Goal: Transaction & Acquisition: Book appointment/travel/reservation

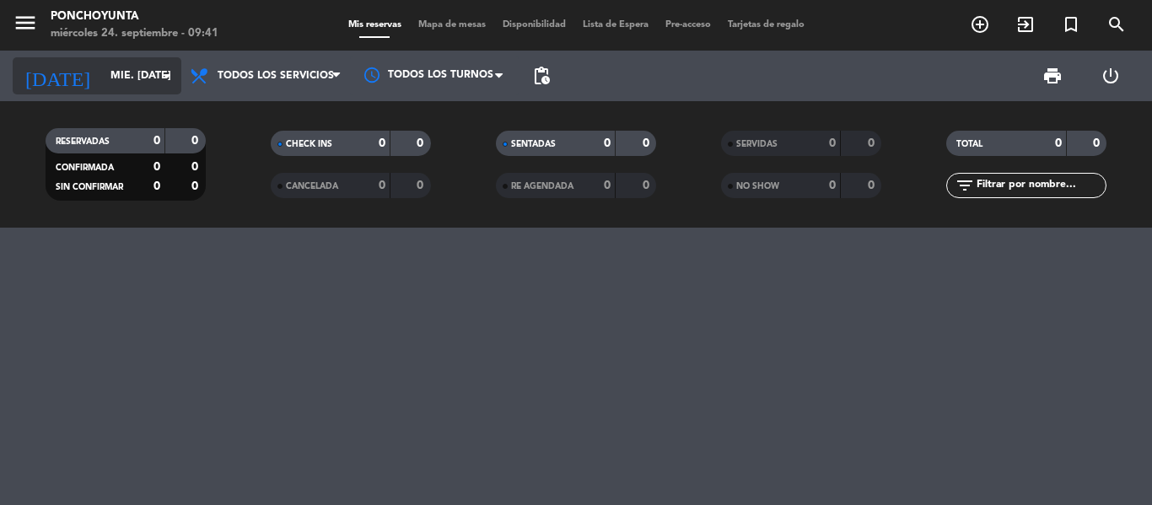
click at [145, 73] on input "mié. [DATE]" at bounding box center [173, 76] width 142 height 29
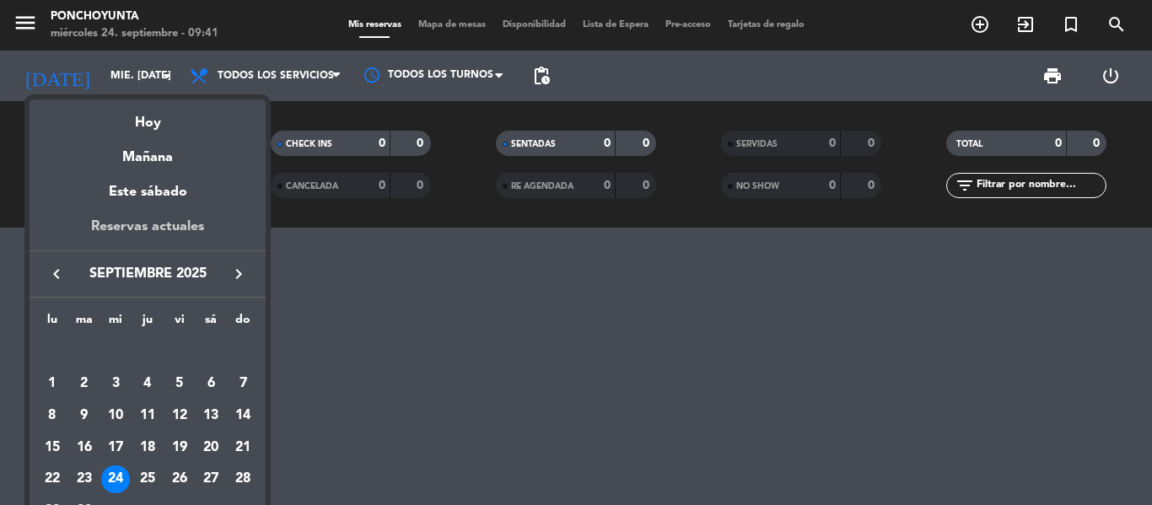
click at [142, 224] on div "Reservas actuales" at bounding box center [148, 233] width 236 height 35
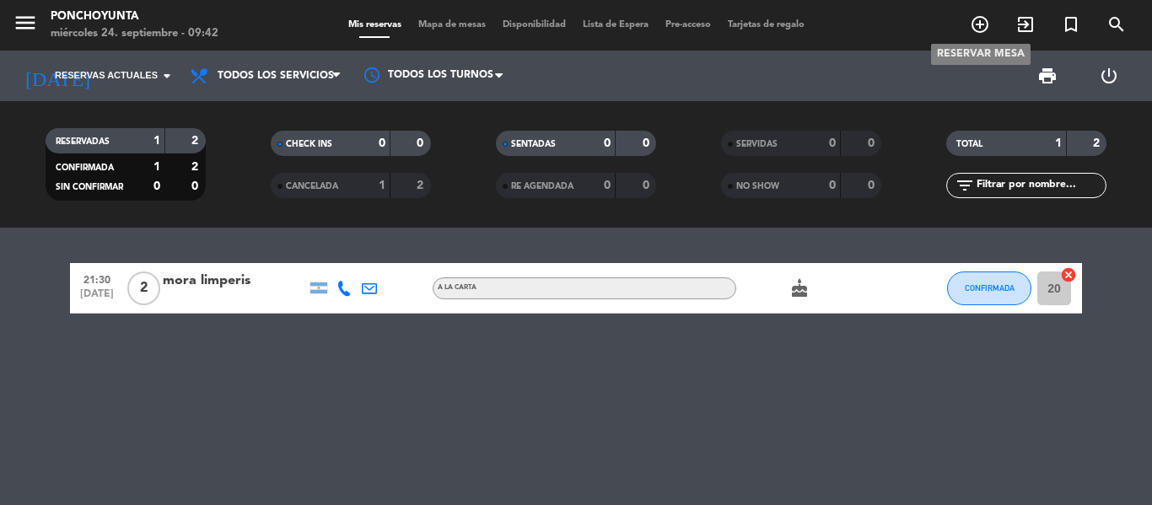
click at [981, 31] on icon "add_circle_outline" at bounding box center [980, 24] width 20 height 20
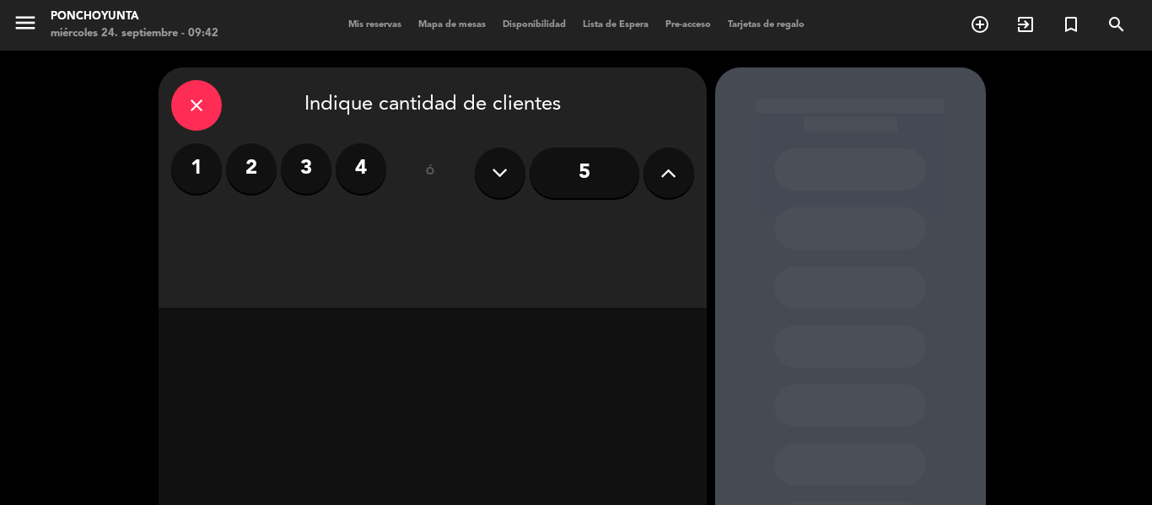
click at [363, 167] on label "4" at bounding box center [361, 168] width 51 height 51
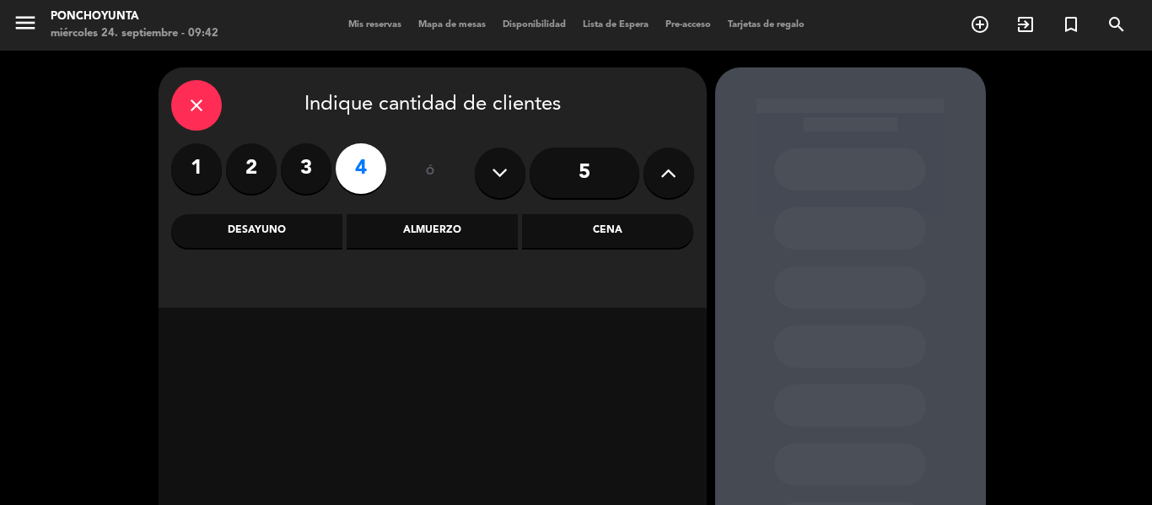
click at [626, 233] on div "Cena" at bounding box center [607, 231] width 171 height 34
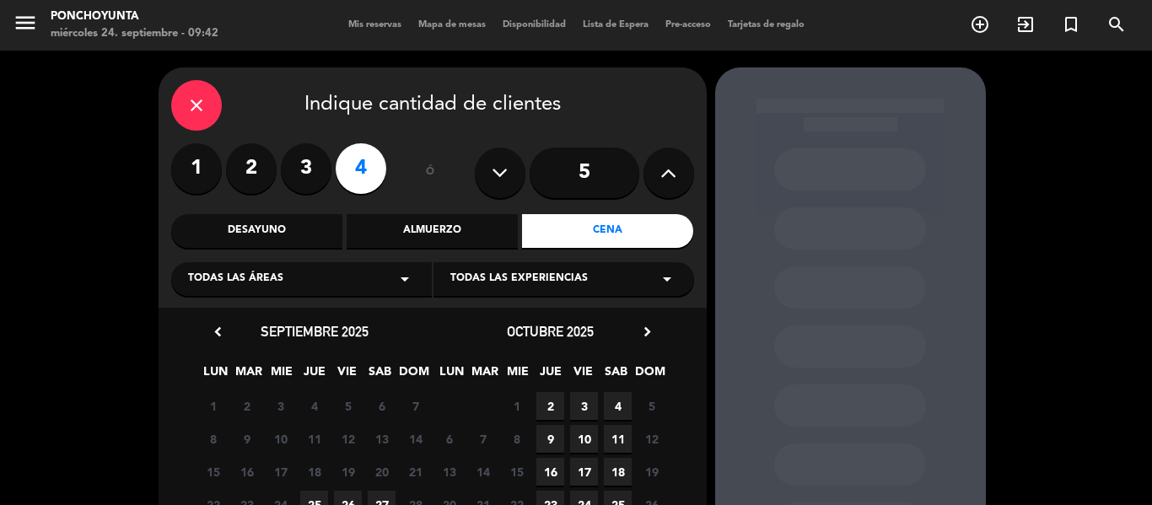
click at [1082, 213] on div "close Indique cantidad de clientes 1 2 3 4 ó 5 Desayuno Almuerzo Cena Todas las…" at bounding box center [576, 353] width 1152 height 605
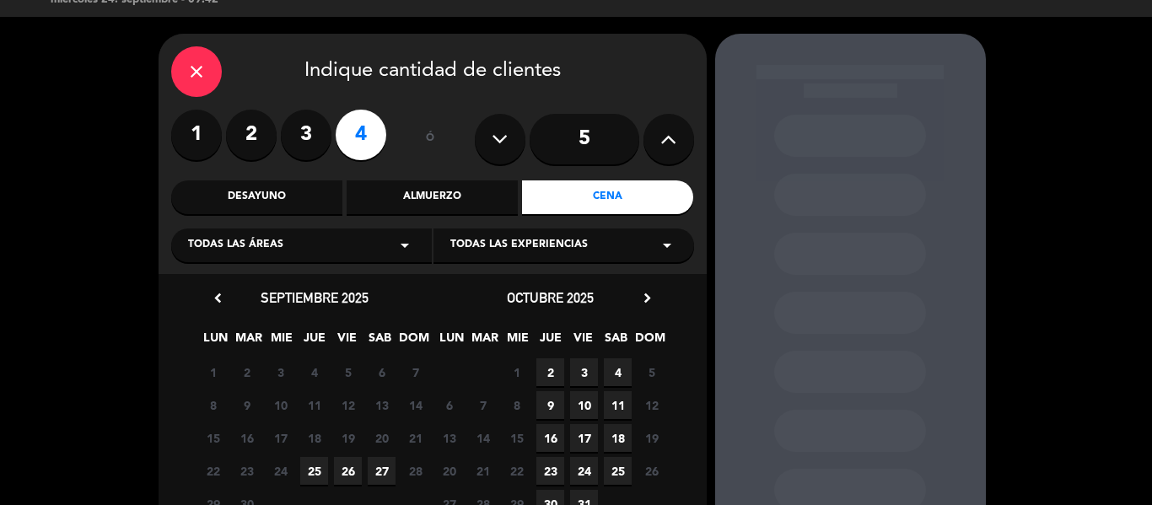
scroll to position [67, 0]
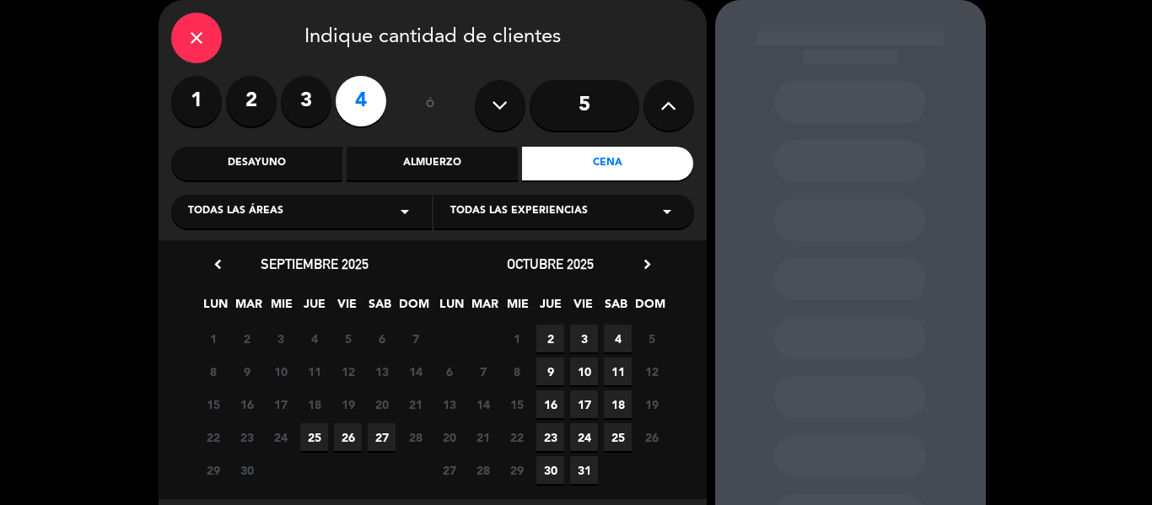
click at [381, 438] on span "27" at bounding box center [382, 437] width 28 height 28
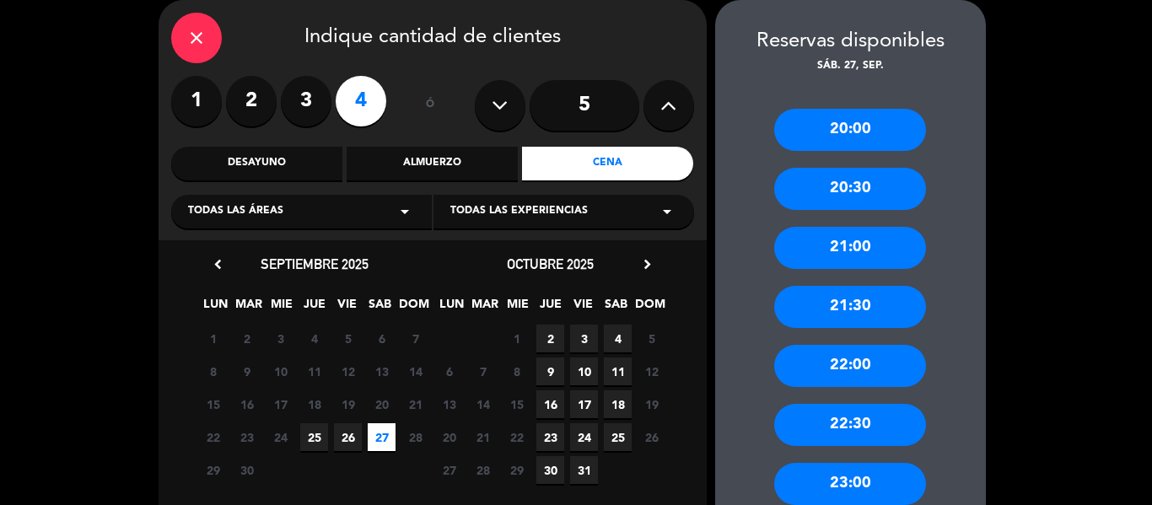
click at [827, 308] on div "21:30" at bounding box center [850, 307] width 152 height 42
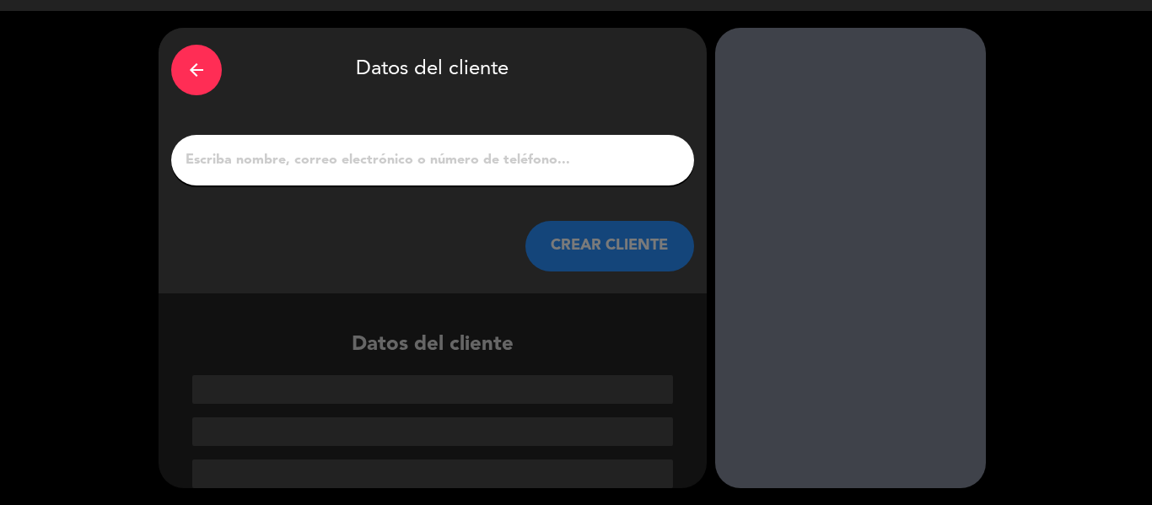
click at [419, 157] on input "1" at bounding box center [432, 160] width 497 height 24
click at [186, 67] on icon "arrow_back" at bounding box center [196, 70] width 20 height 20
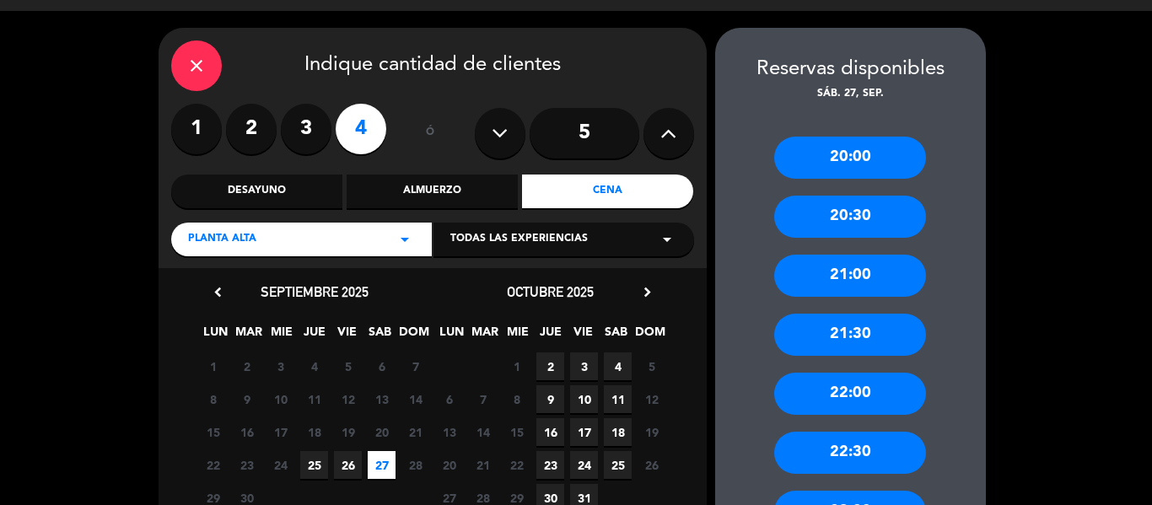
click at [247, 123] on label "2" at bounding box center [251, 129] width 51 height 51
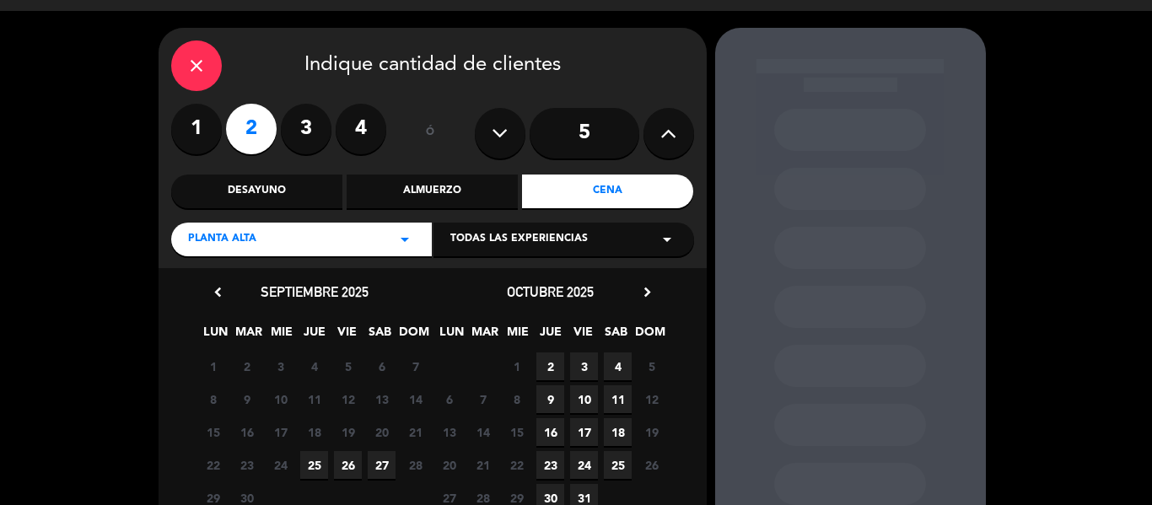
click at [381, 466] on span "27" at bounding box center [382, 465] width 28 height 28
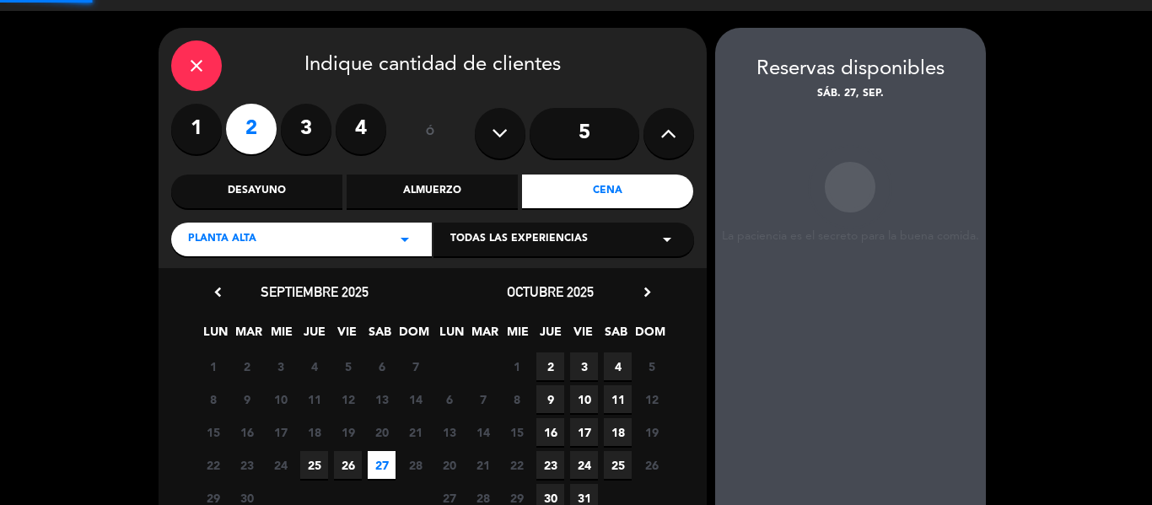
scroll to position [67, 0]
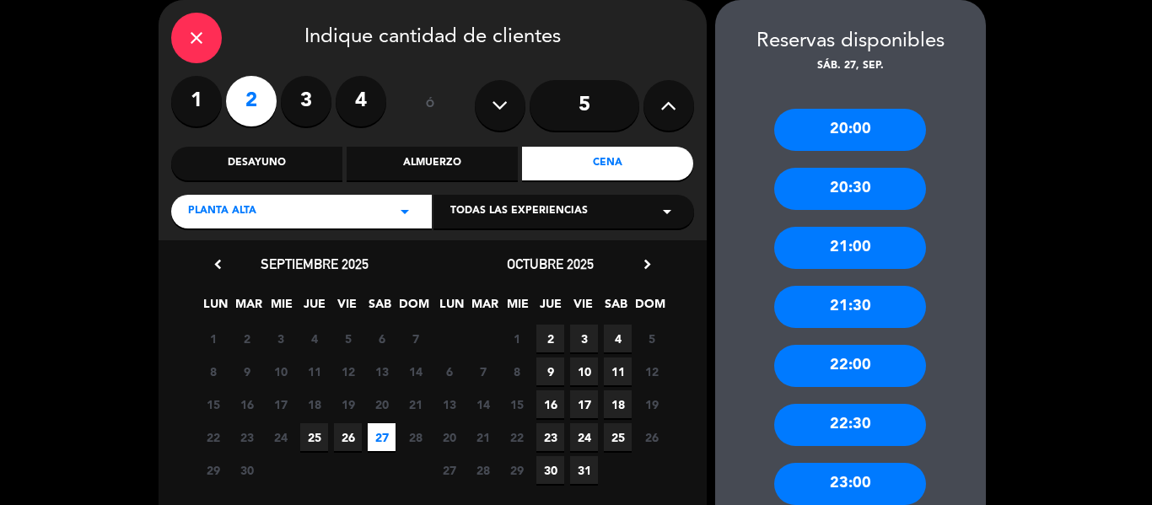
click at [823, 312] on div "21:30" at bounding box center [850, 307] width 152 height 42
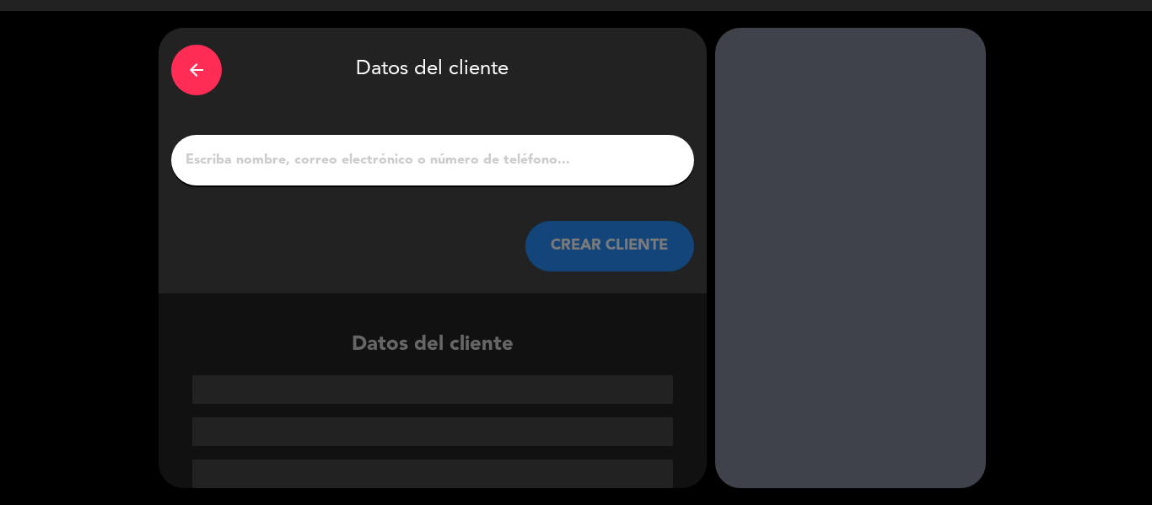
scroll to position [40, 0]
click at [434, 156] on input "1" at bounding box center [432, 160] width 497 height 24
click at [308, 170] on input "1" at bounding box center [432, 160] width 497 height 24
paste input "[PERSON_NAME]"
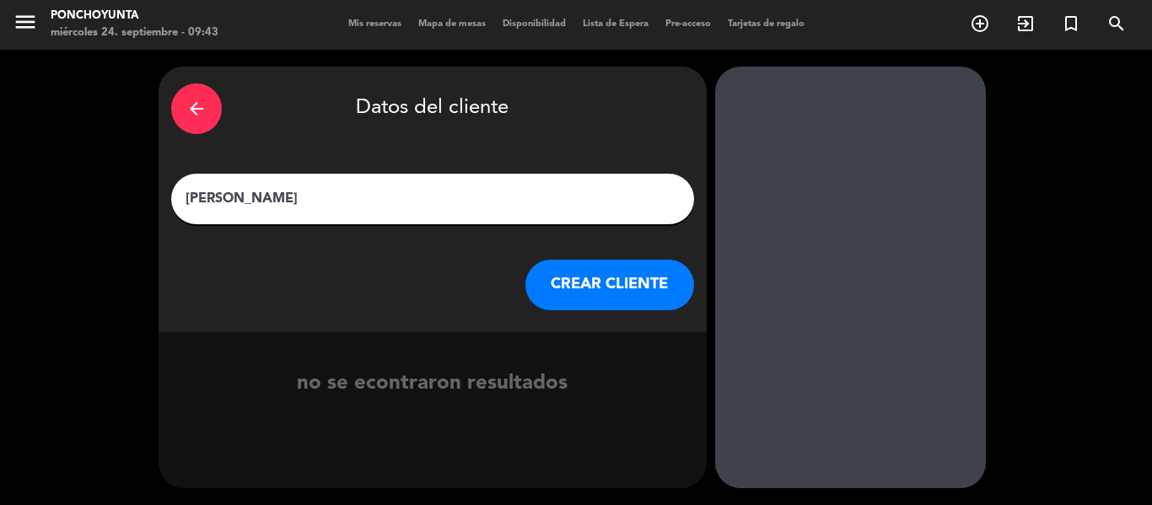
type input "[PERSON_NAME]"
click at [568, 286] on button "CREAR CLIENTE" at bounding box center [609, 285] width 169 height 51
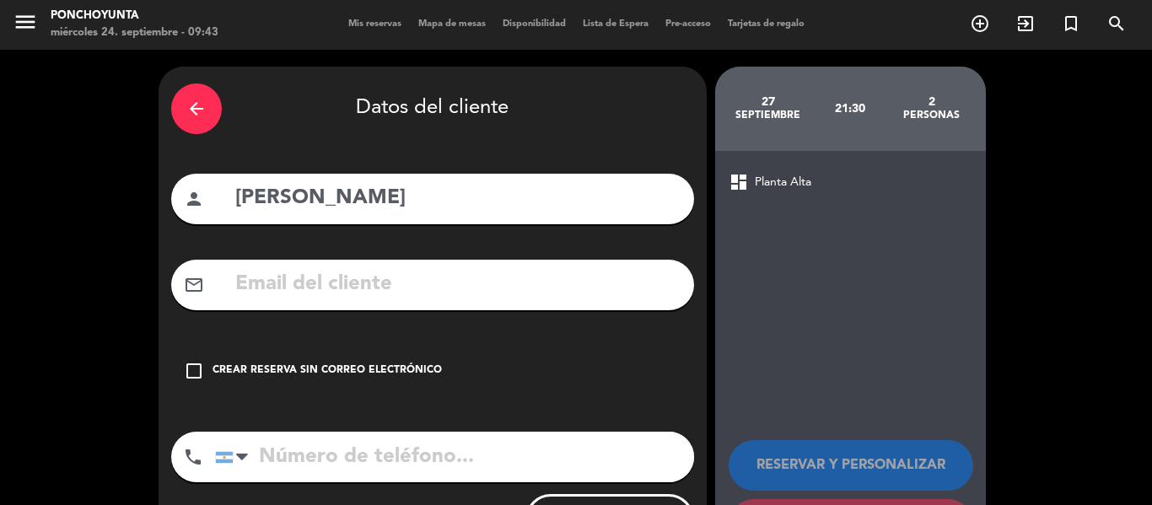
click at [213, 366] on div "Crear reserva sin correo electrónico" at bounding box center [326, 371] width 229 height 17
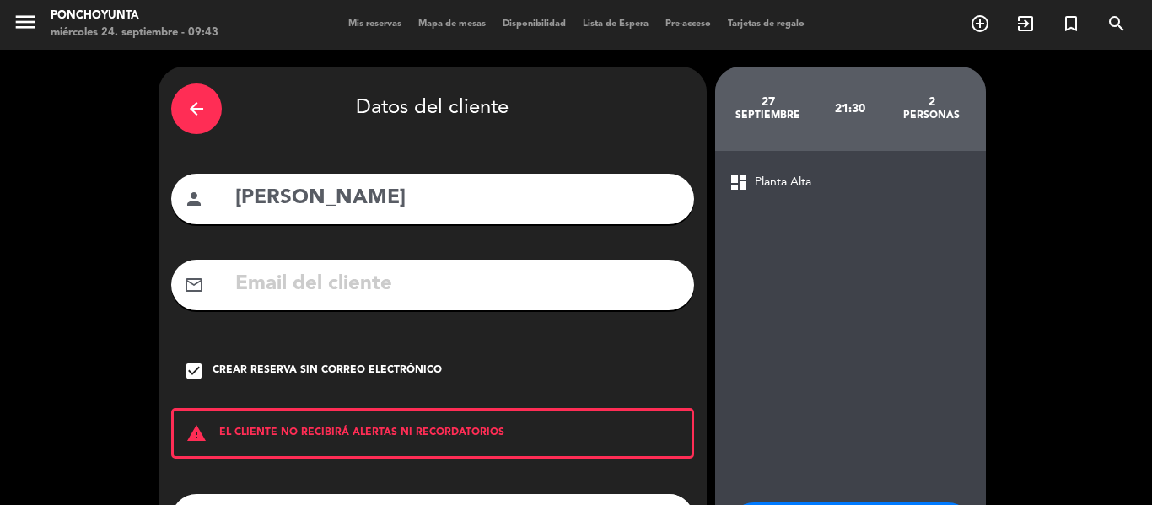
click at [1055, 250] on div "arrow_back Datos del cliente person [PERSON_NAME] mail_outline check_box Crear …" at bounding box center [576, 349] width 1152 height 599
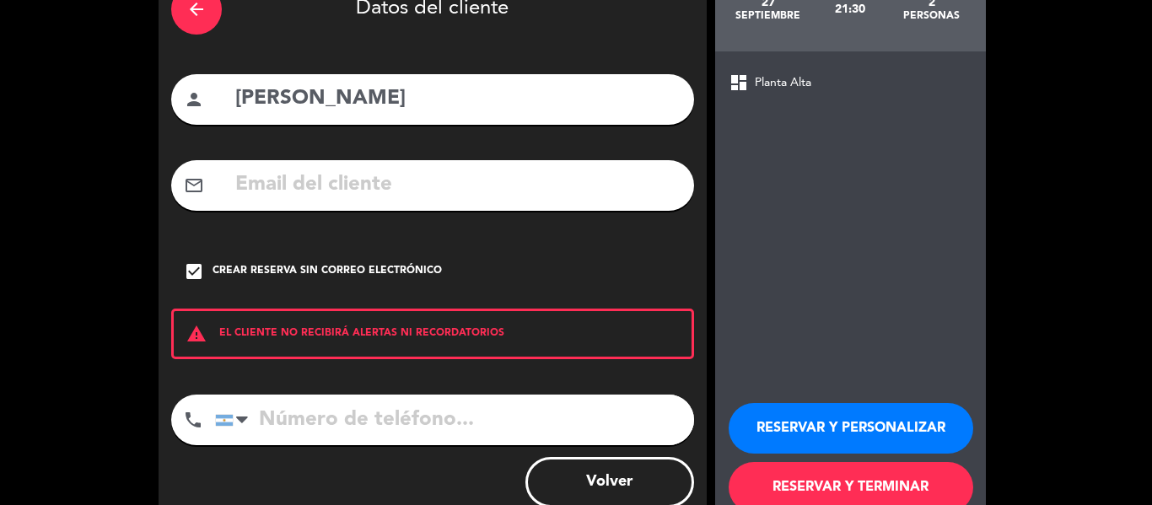
scroll to position [136, 0]
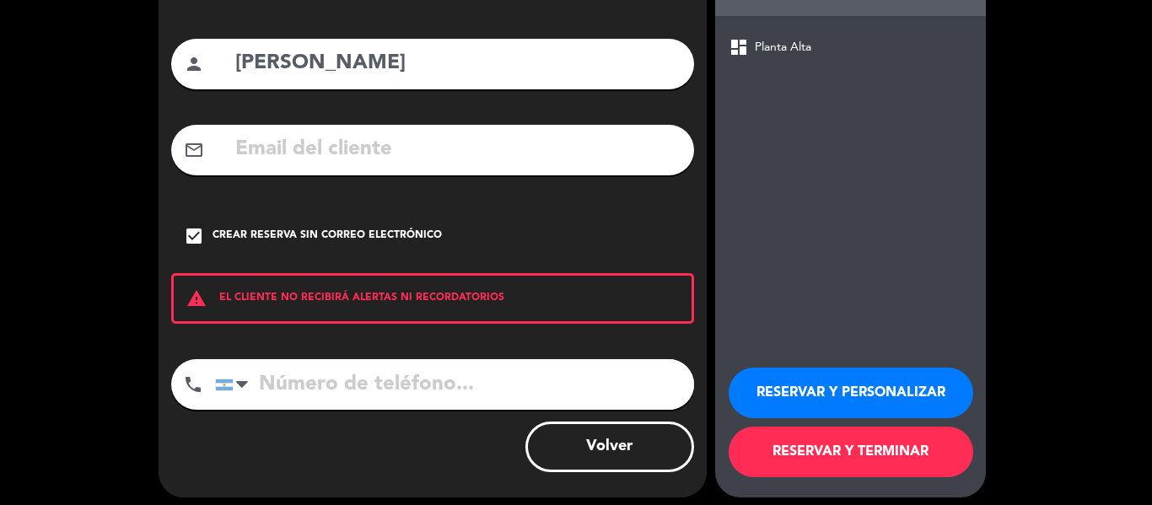
click at [293, 377] on input "tel" at bounding box center [454, 384] width 479 height 51
paste input "3515906099"
type input "3515906099"
click at [860, 453] on button "RESERVAR Y TERMINAR" at bounding box center [850, 452] width 244 height 51
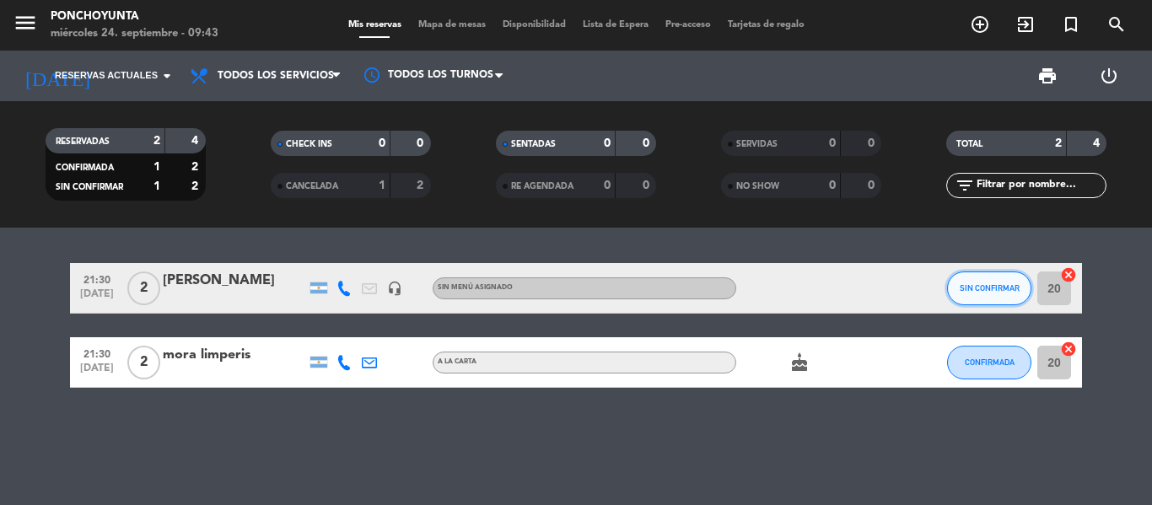
click at [980, 283] on span "SIN CONFIRMAR" at bounding box center [989, 287] width 60 height 9
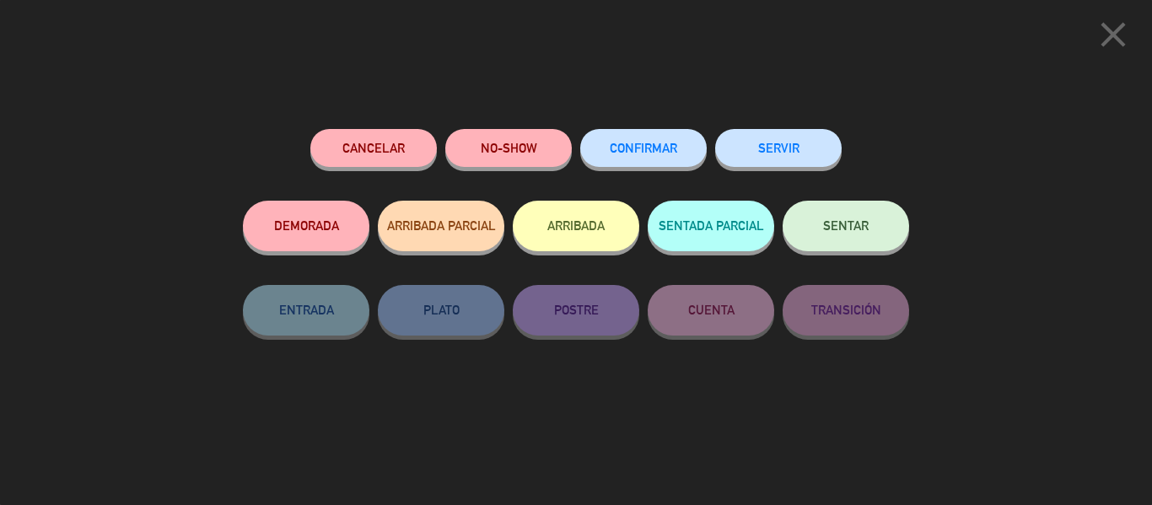
click at [649, 151] on span "CONFIRMAR" at bounding box center [643, 148] width 67 height 14
